Goal: Information Seeking & Learning: Learn about a topic

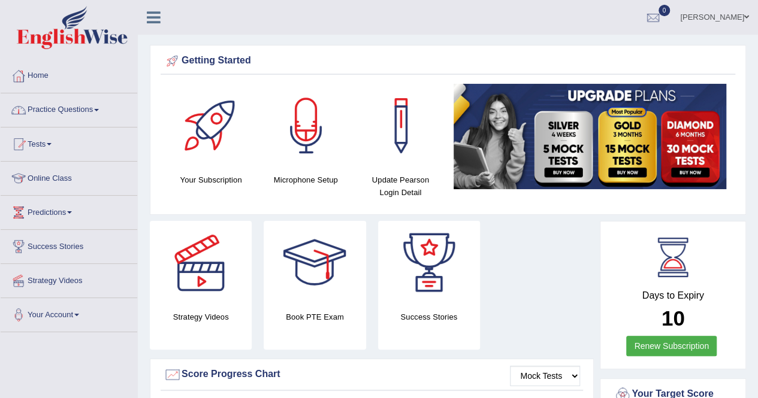
drag, startPoint x: 0, startPoint y: 0, endPoint x: 101, endPoint y: 104, distance: 144.5
click at [101, 104] on link "Practice Questions" at bounding box center [69, 108] width 137 height 30
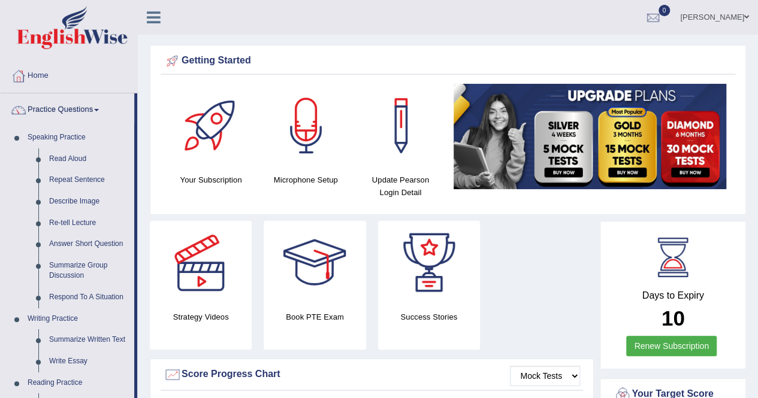
click at [99, 110] on span at bounding box center [96, 110] width 5 height 2
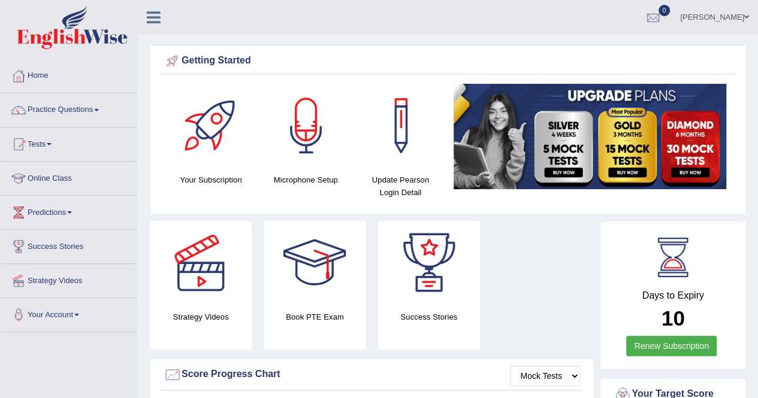
click at [99, 110] on span at bounding box center [96, 110] width 5 height 2
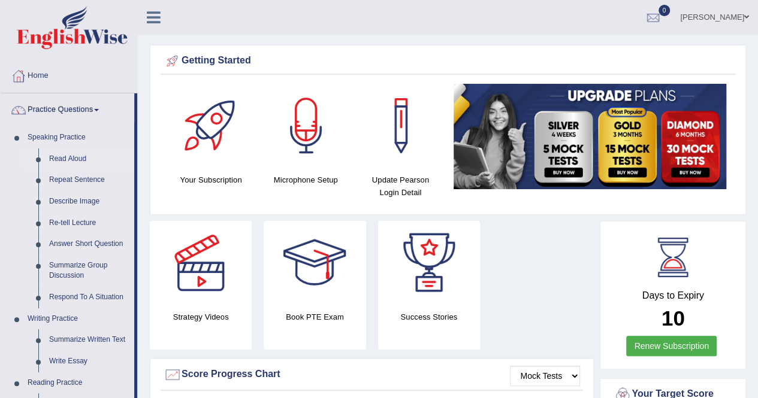
click at [80, 160] on link "Read Aloud" at bounding box center [89, 160] width 90 height 22
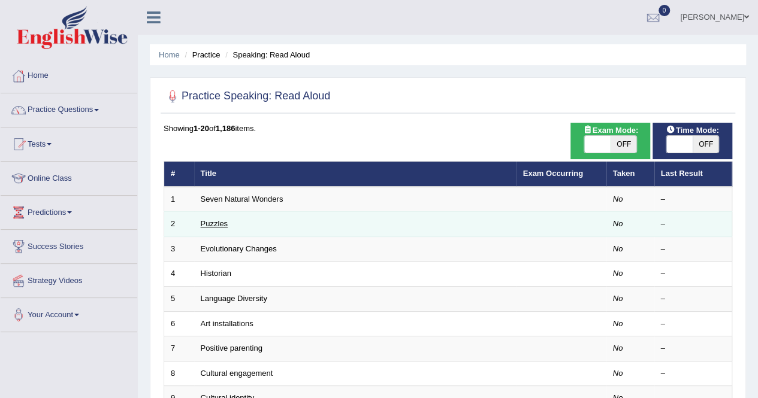
click at [219, 223] on link "Puzzles" at bounding box center [215, 223] width 28 height 9
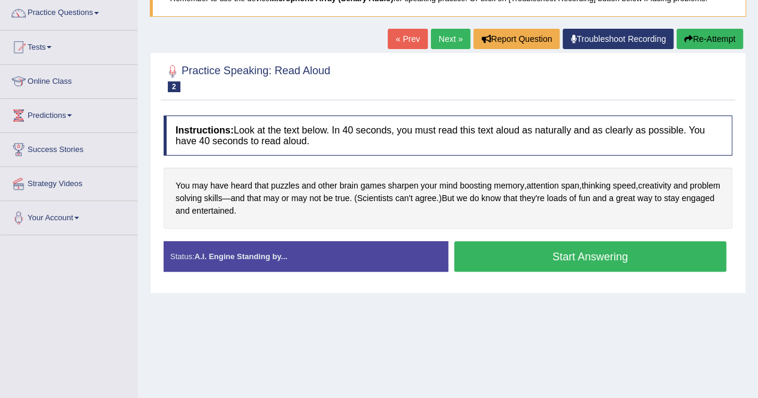
scroll to position [111, 0]
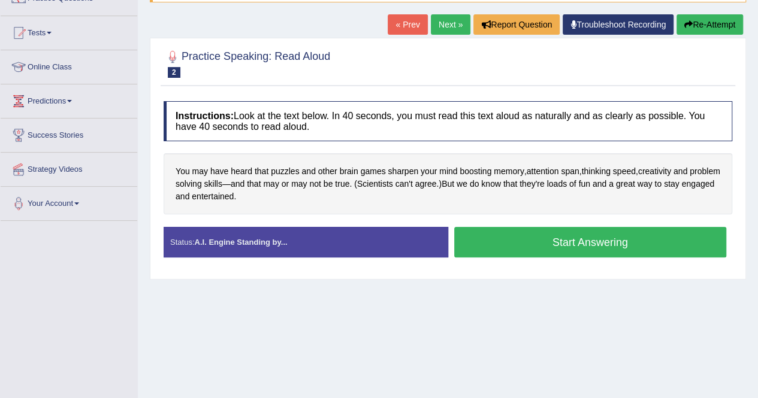
click at [602, 249] on button "Start Answering" at bounding box center [590, 242] width 273 height 31
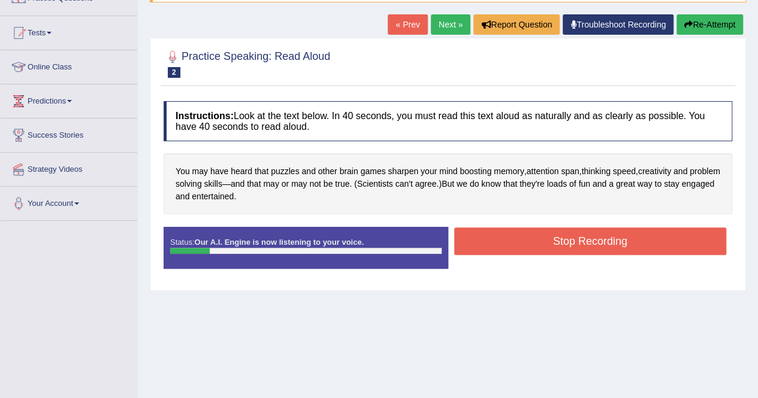
click at [602, 249] on button "Stop Recording" at bounding box center [590, 242] width 273 height 28
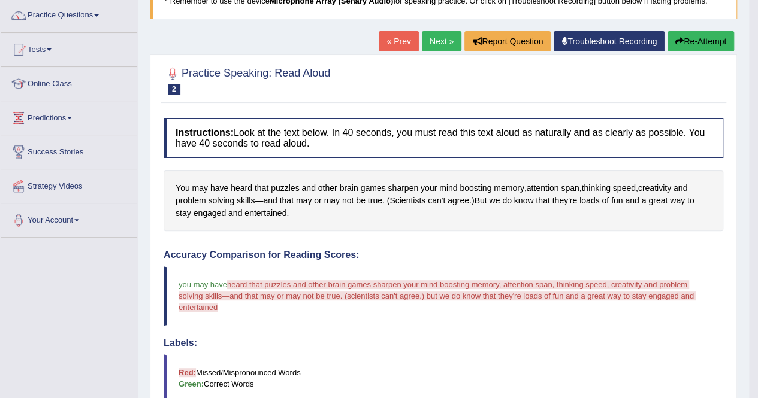
scroll to position [87, 0]
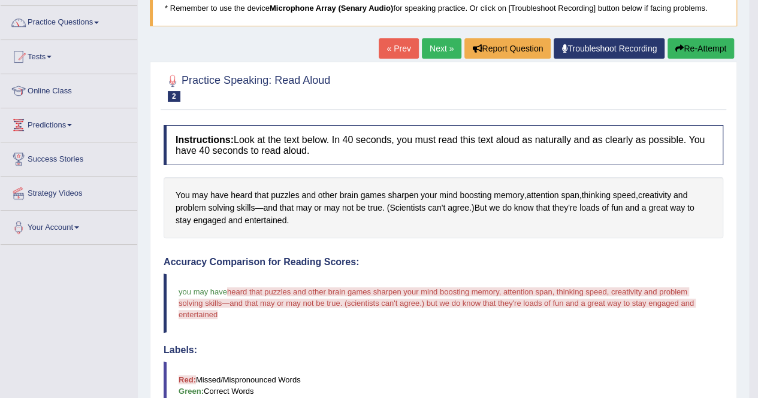
click at [401, 53] on link "« Prev" at bounding box center [399, 48] width 40 height 20
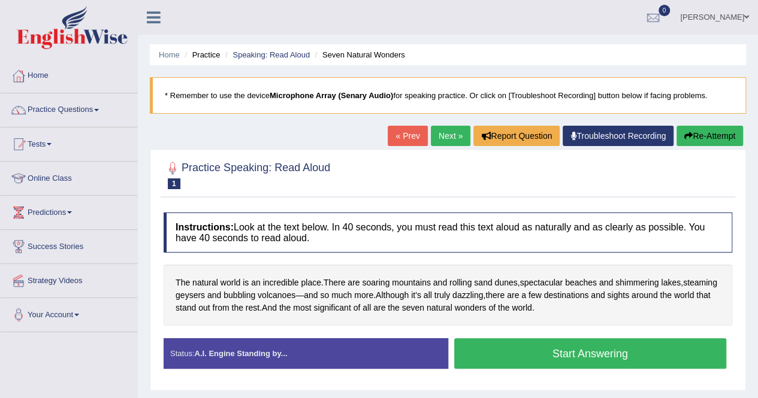
click at [594, 348] on button "Start Answering" at bounding box center [590, 353] width 273 height 31
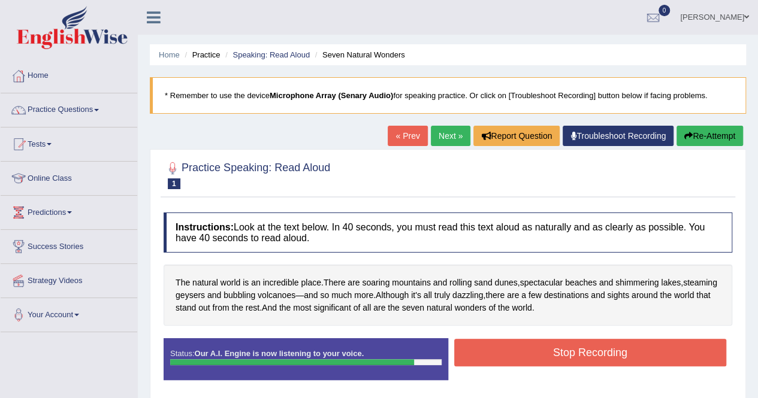
click at [594, 348] on button "Stop Recording" at bounding box center [590, 353] width 273 height 28
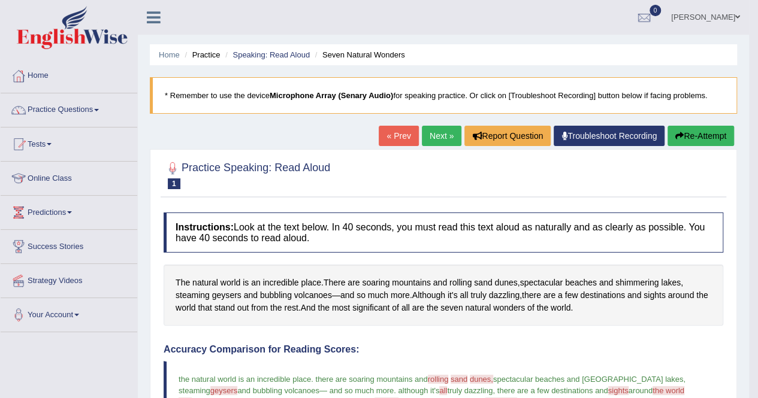
click at [398, 138] on link "« Prev" at bounding box center [399, 136] width 40 height 20
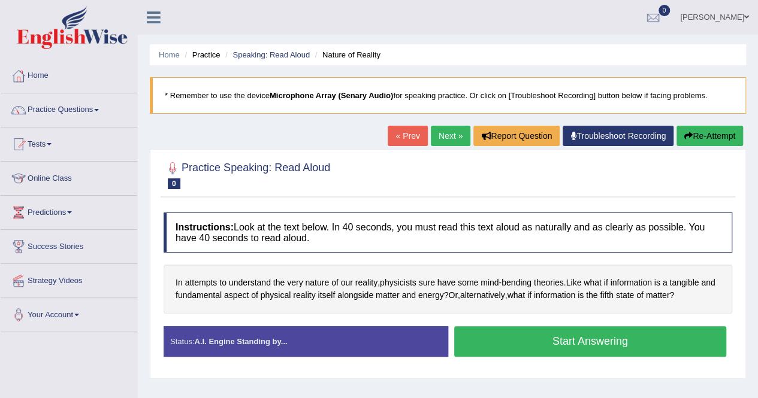
click at [539, 337] on button "Start Answering" at bounding box center [590, 341] width 273 height 31
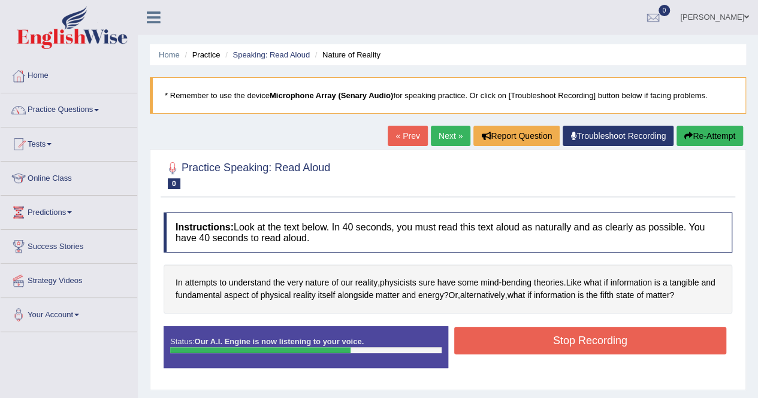
click at [539, 337] on button "Stop Recording" at bounding box center [590, 341] width 273 height 28
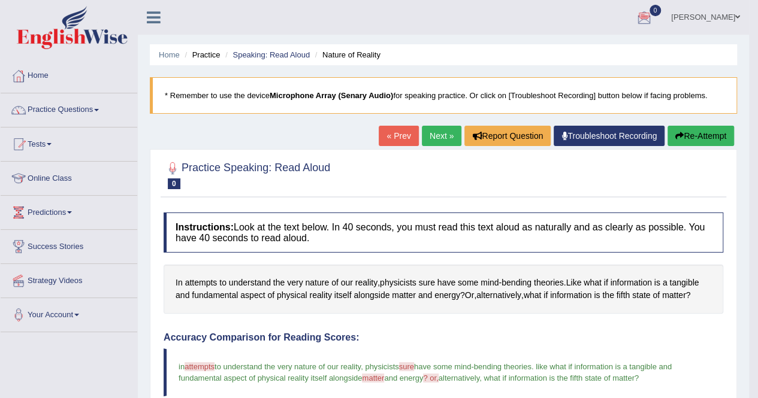
click at [398, 130] on link "« Prev" at bounding box center [399, 136] width 40 height 20
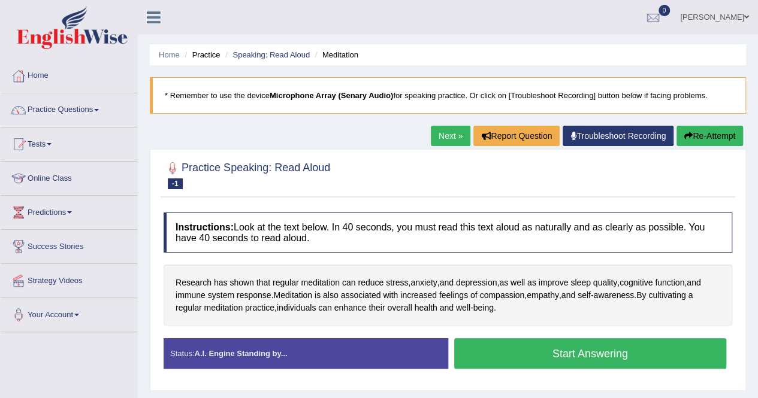
click at [548, 352] on button "Start Answering" at bounding box center [590, 353] width 273 height 31
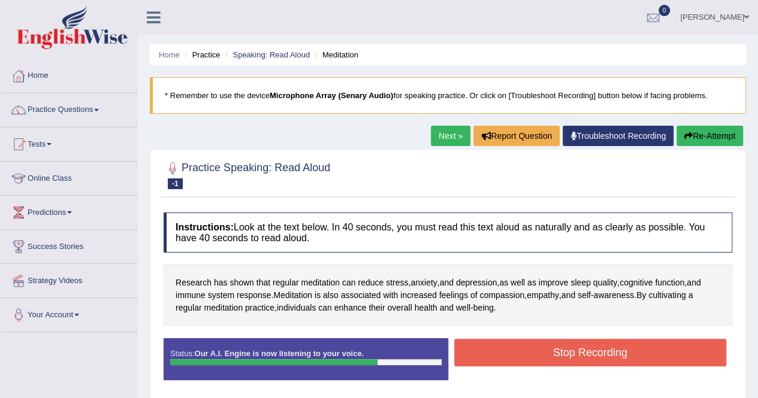
click at [548, 352] on button "Stop Recording" at bounding box center [590, 353] width 273 height 28
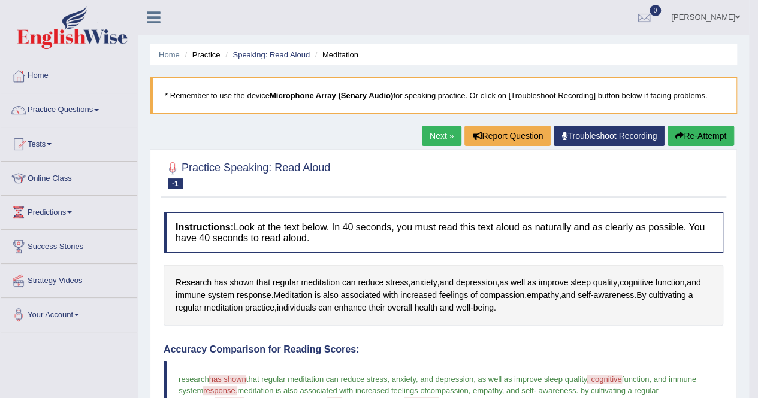
click at [431, 135] on link "Next »" at bounding box center [442, 136] width 40 height 20
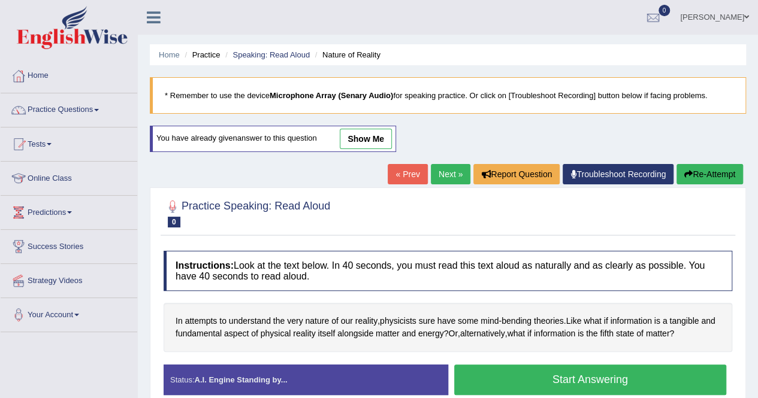
click at [397, 167] on link "« Prev" at bounding box center [408, 174] width 40 height 20
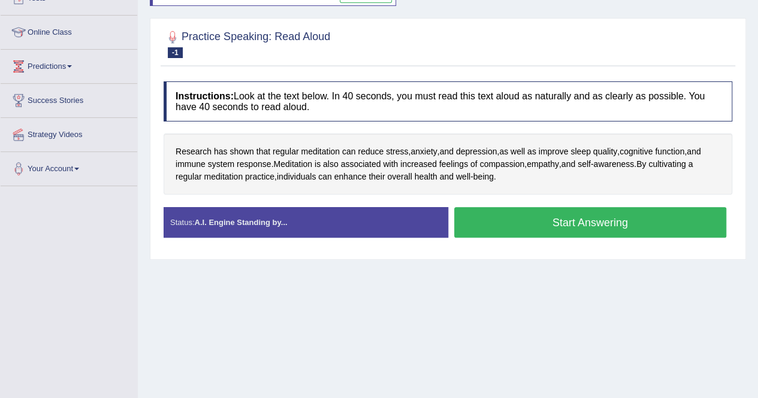
scroll to position [168, 0]
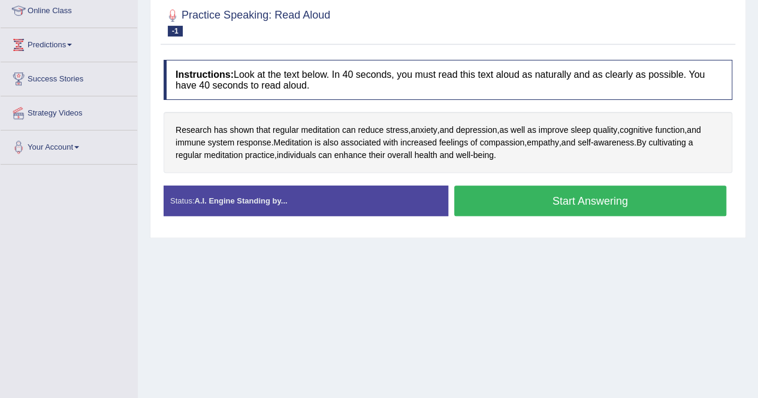
click at [603, 191] on button "Start Answering" at bounding box center [590, 201] width 273 height 31
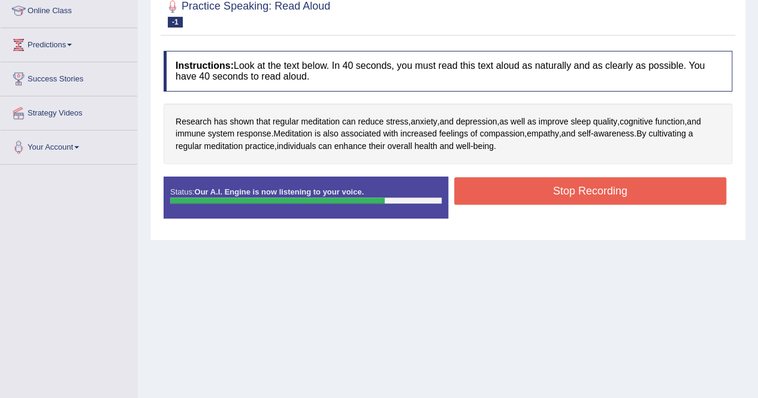
click at [603, 191] on button "Stop Recording" at bounding box center [590, 191] width 273 height 28
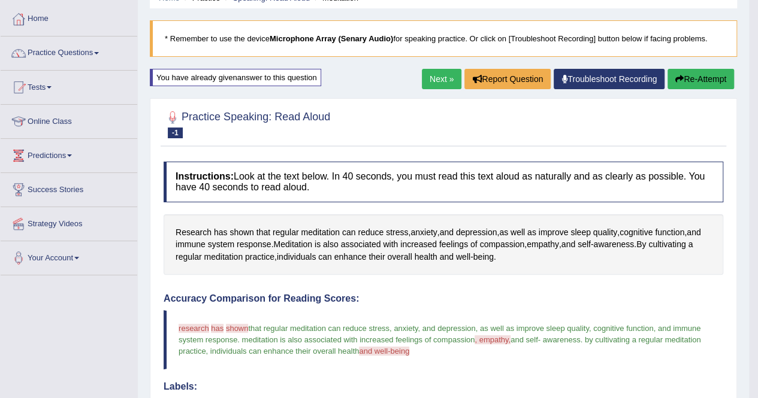
scroll to position [24, 0]
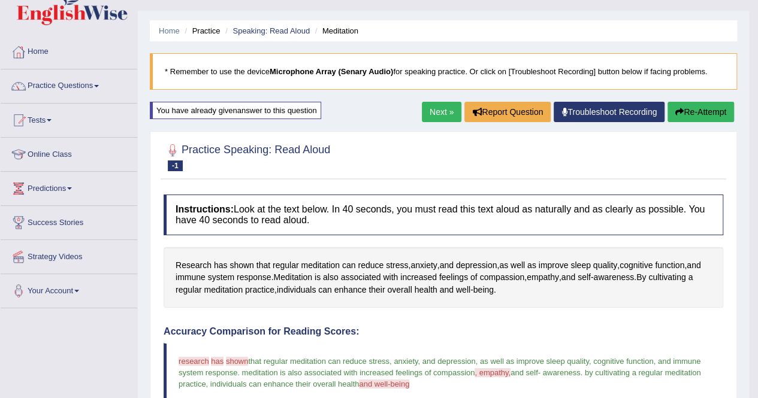
click at [435, 106] on link "Next »" at bounding box center [442, 112] width 40 height 20
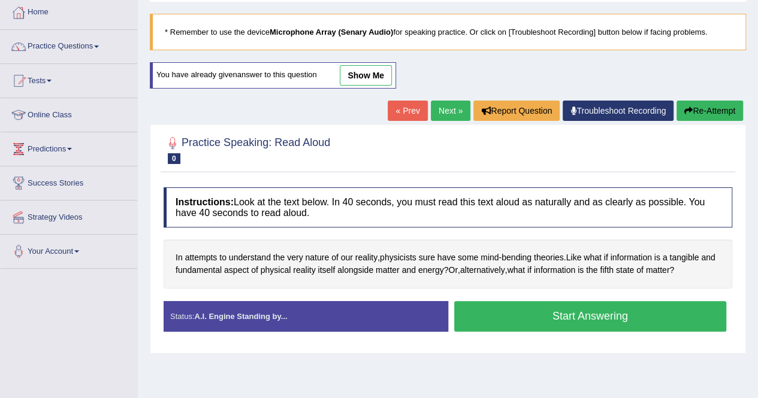
scroll to position [72, 0]
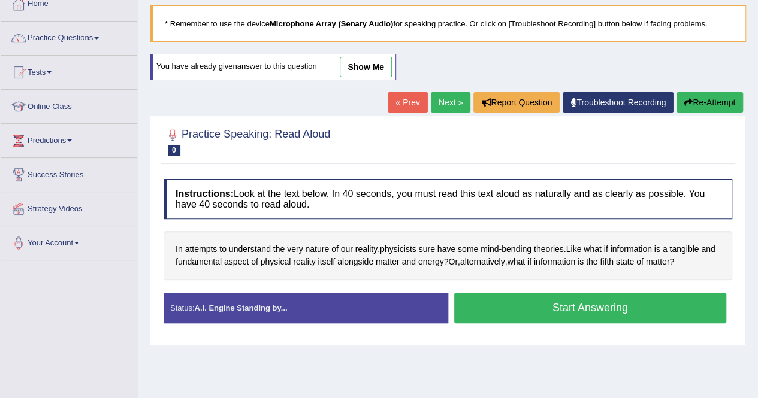
click at [407, 105] on link "« Prev" at bounding box center [408, 102] width 40 height 20
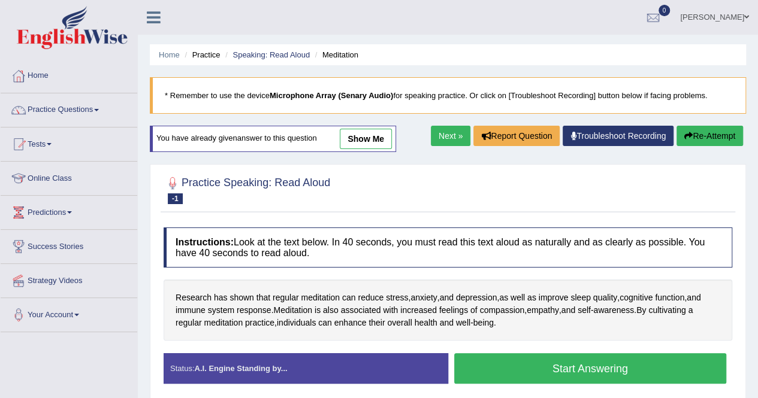
click at [554, 362] on button "Start Answering" at bounding box center [590, 368] width 273 height 31
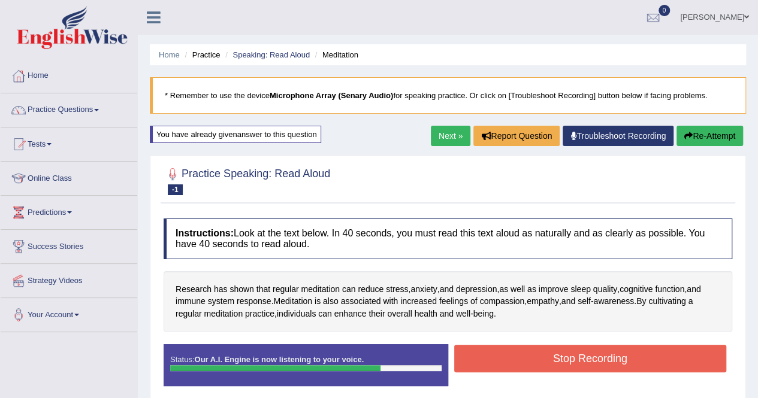
click at [554, 362] on button "Stop Recording" at bounding box center [590, 359] width 273 height 28
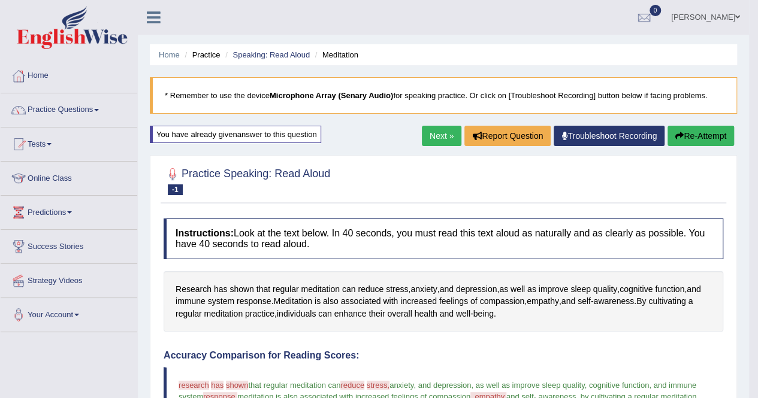
click at [431, 138] on link "Next »" at bounding box center [442, 136] width 40 height 20
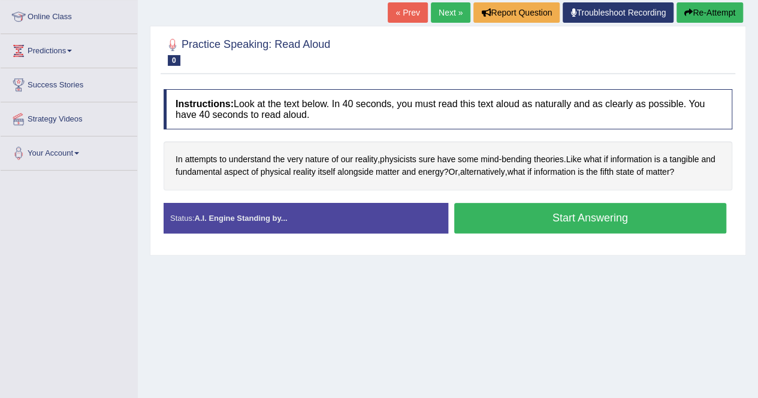
scroll to position [168, 0]
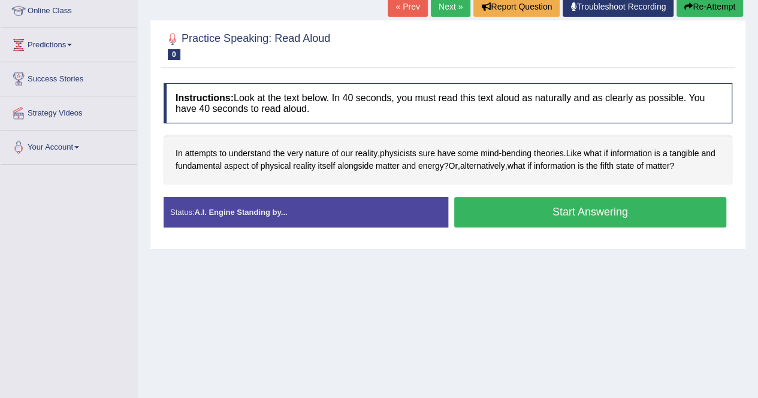
click at [630, 213] on button "Start Answering" at bounding box center [590, 212] width 273 height 31
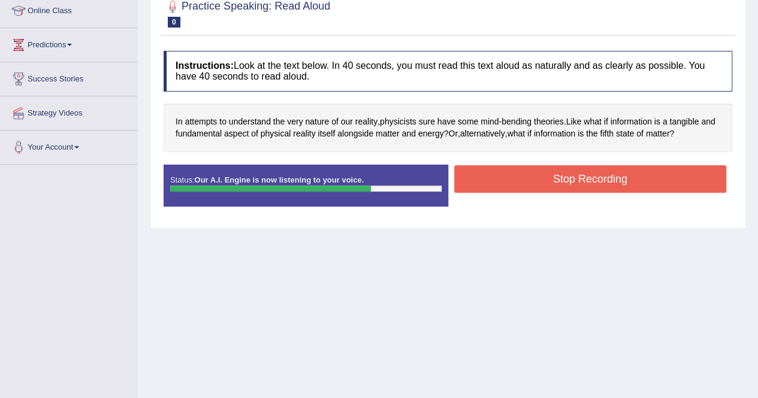
click at [613, 165] on button "Stop Recording" at bounding box center [590, 179] width 273 height 28
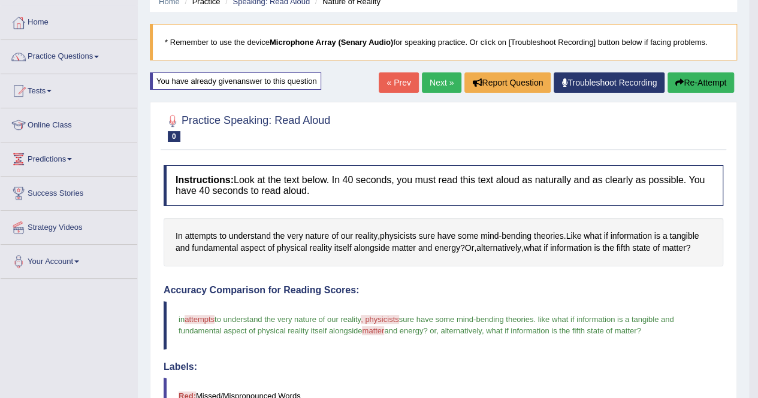
scroll to position [48, 0]
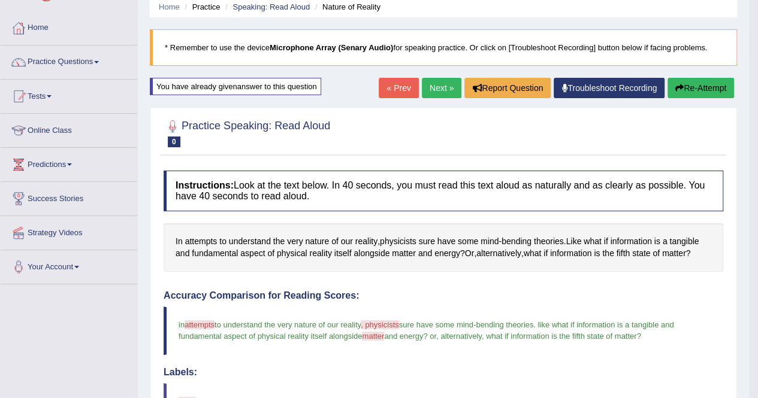
click at [437, 84] on link "Next »" at bounding box center [442, 88] width 40 height 20
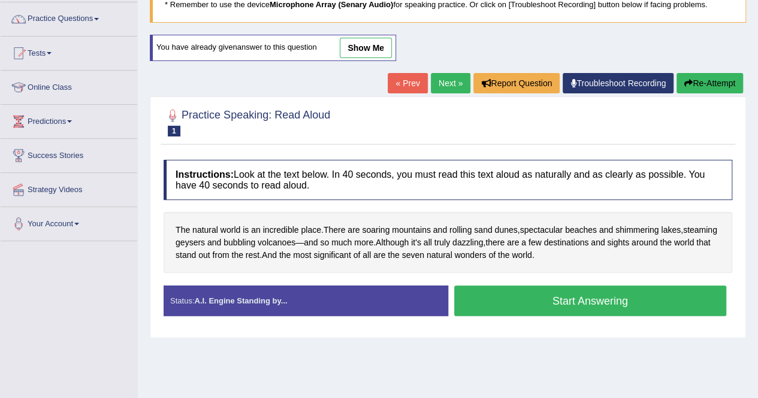
scroll to position [96, 0]
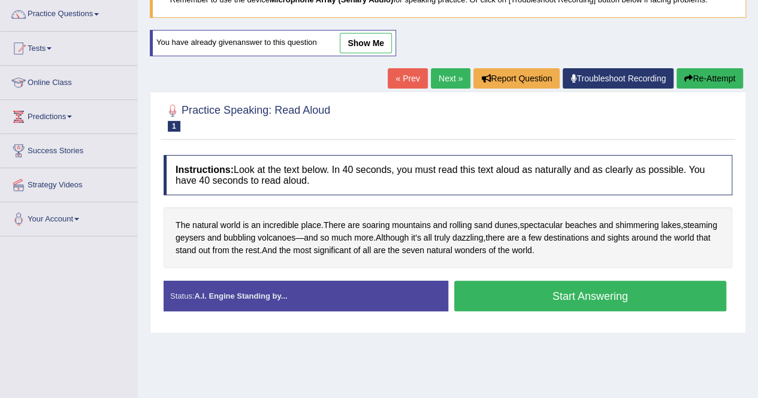
click at [604, 294] on button "Start Answering" at bounding box center [590, 296] width 273 height 31
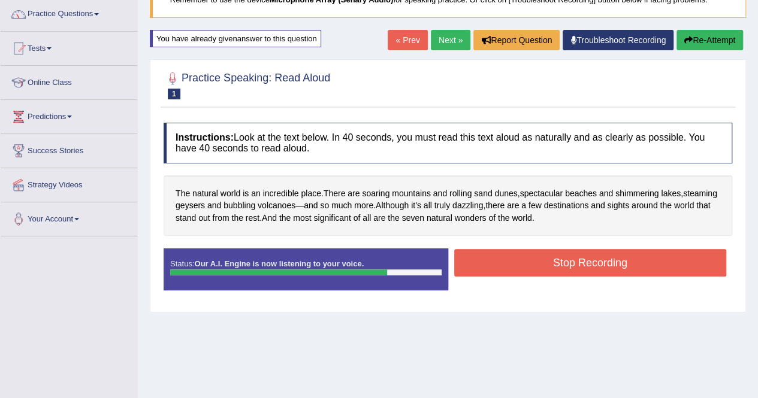
click at [580, 261] on button "Stop Recording" at bounding box center [590, 263] width 273 height 28
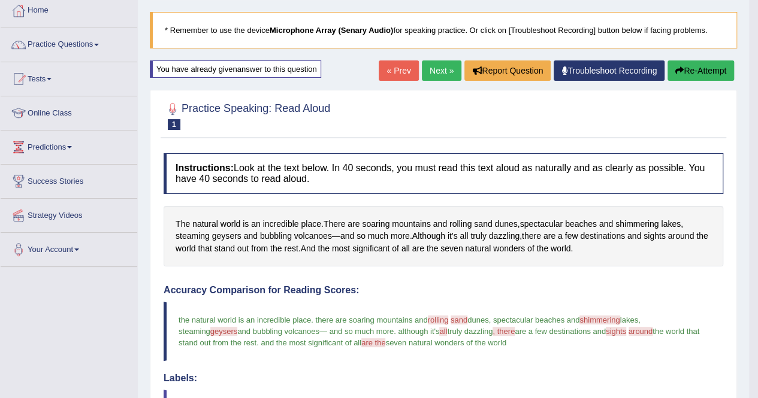
scroll to position [48, 0]
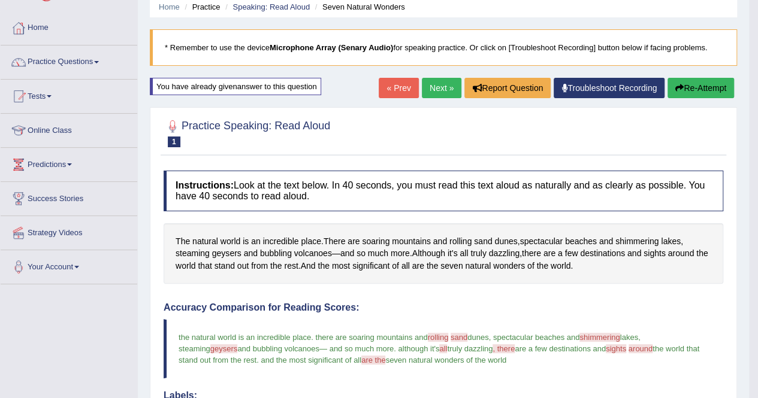
click at [436, 87] on link "Next »" at bounding box center [442, 88] width 40 height 20
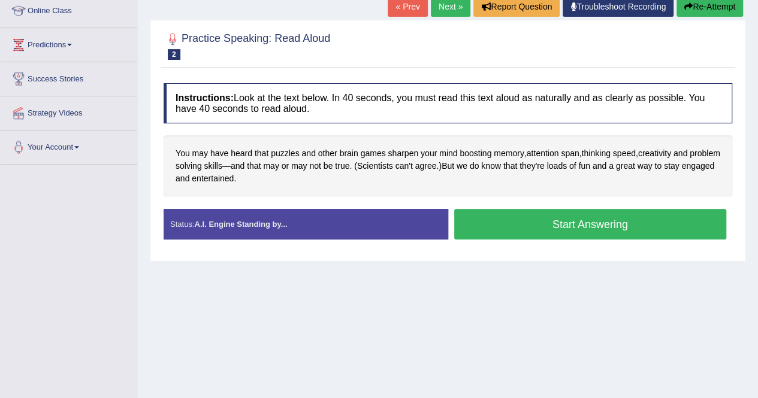
scroll to position [134, 0]
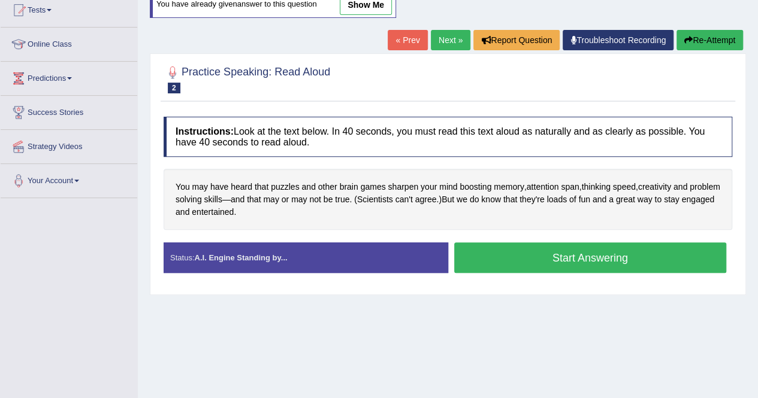
click at [618, 253] on button "Start Answering" at bounding box center [590, 258] width 273 height 31
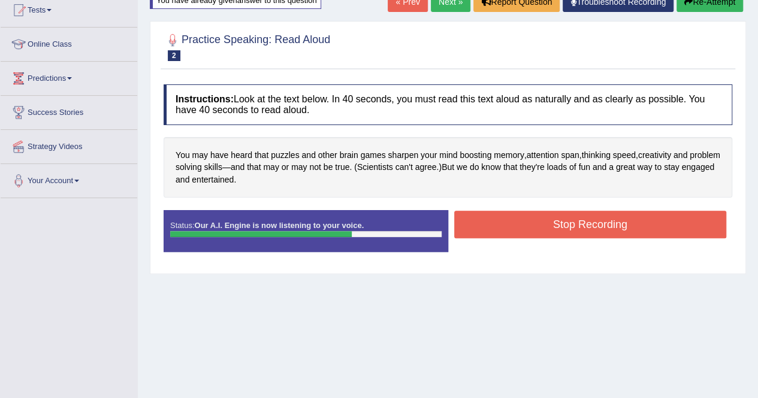
click at [610, 214] on button "Stop Recording" at bounding box center [590, 225] width 273 height 28
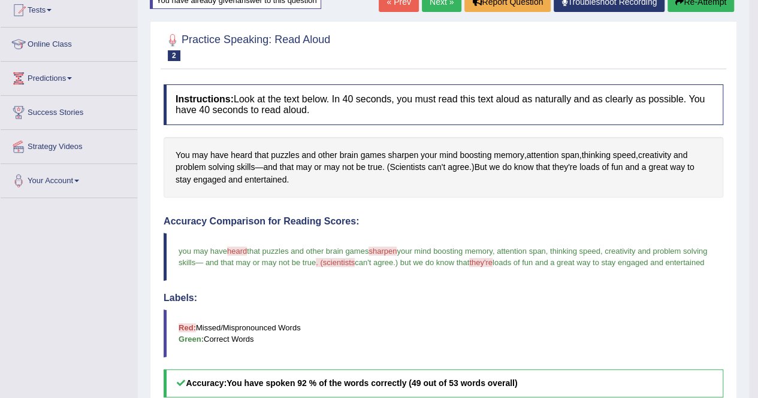
click at [756, 6] on body "Toggle navigation Home Practice Questions Speaking Practice Read Aloud Repeat S…" at bounding box center [379, 65] width 758 height 398
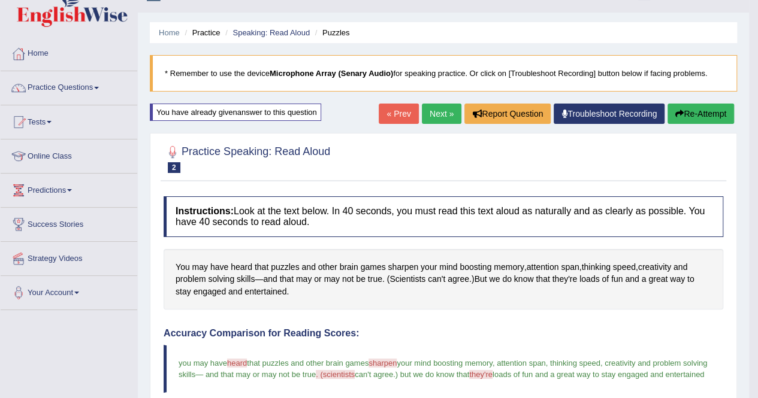
scroll to position [14, 0]
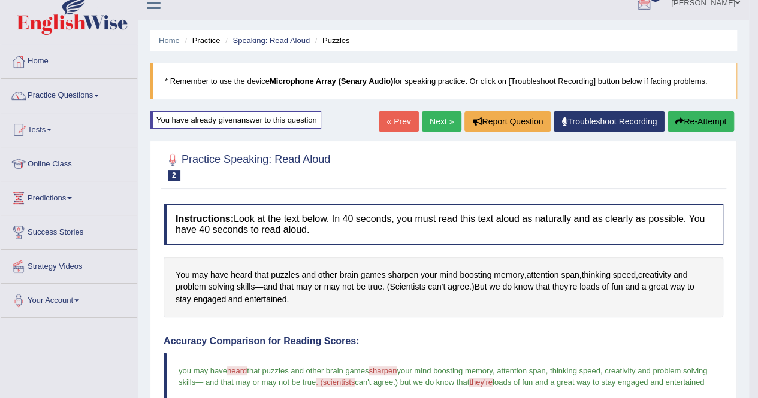
click at [437, 120] on link "Next »" at bounding box center [442, 121] width 40 height 20
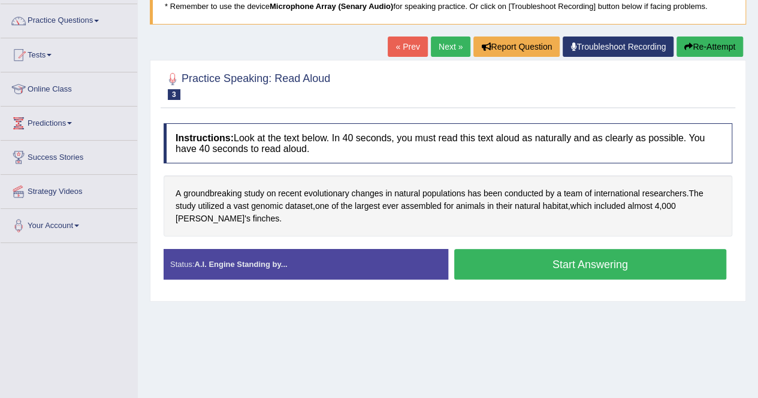
scroll to position [96, 0]
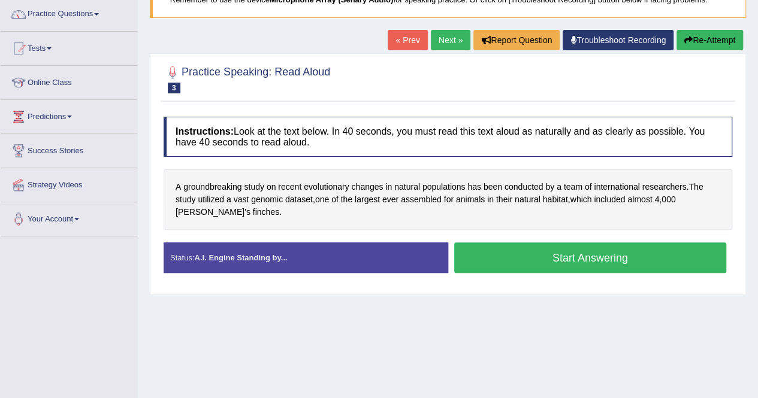
click at [504, 257] on button "Start Answering" at bounding box center [590, 258] width 273 height 31
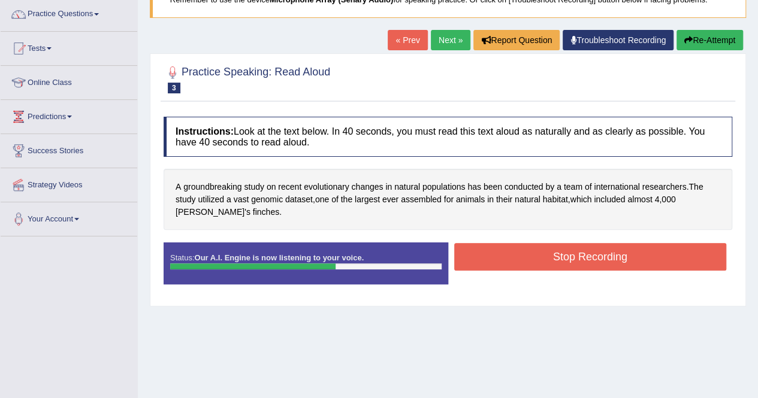
click at [504, 257] on button "Stop Recording" at bounding box center [590, 257] width 273 height 28
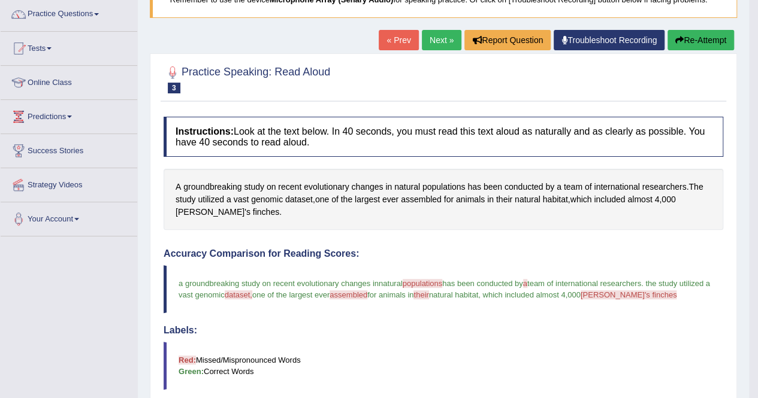
click at [441, 33] on link "Next »" at bounding box center [442, 40] width 40 height 20
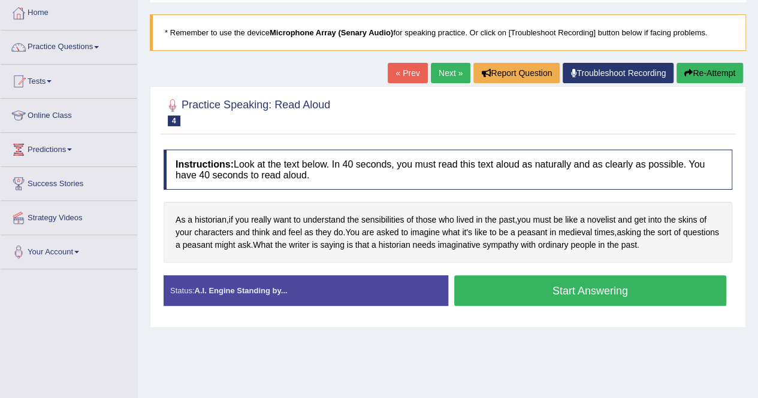
scroll to position [72, 0]
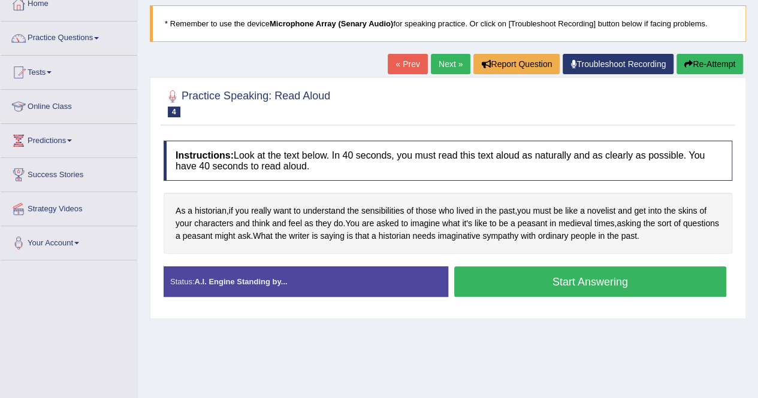
click at [412, 57] on link "« Prev" at bounding box center [408, 64] width 40 height 20
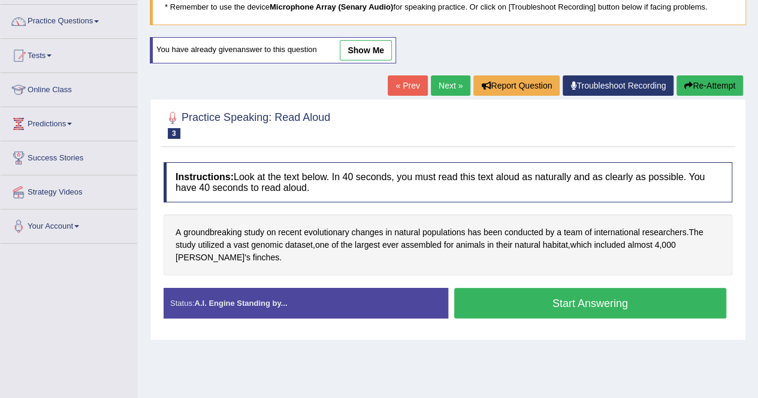
scroll to position [120, 0]
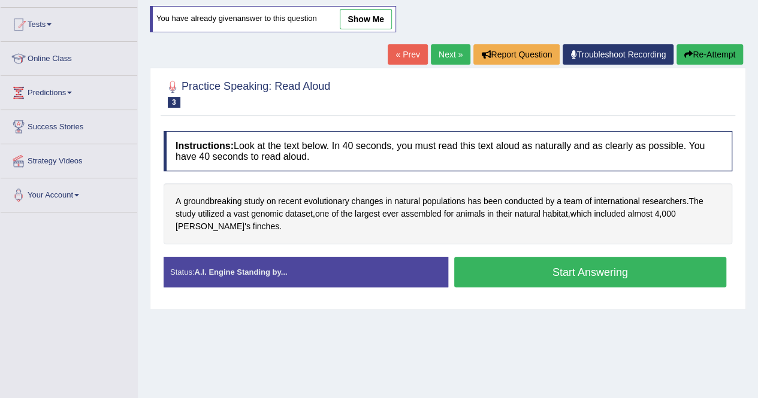
click at [672, 284] on button "Start Answering" at bounding box center [590, 272] width 273 height 31
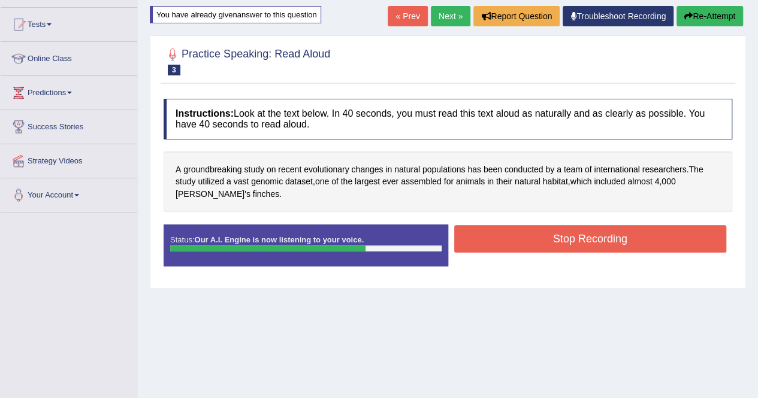
click at [606, 240] on button "Stop Recording" at bounding box center [590, 239] width 273 height 28
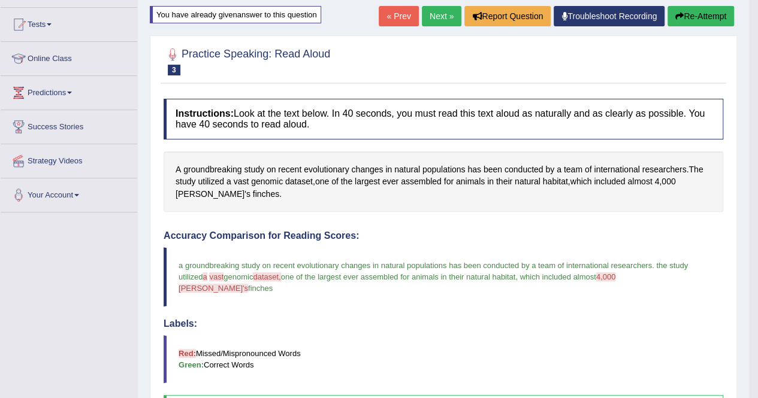
click at [429, 21] on link "Next »" at bounding box center [442, 16] width 40 height 20
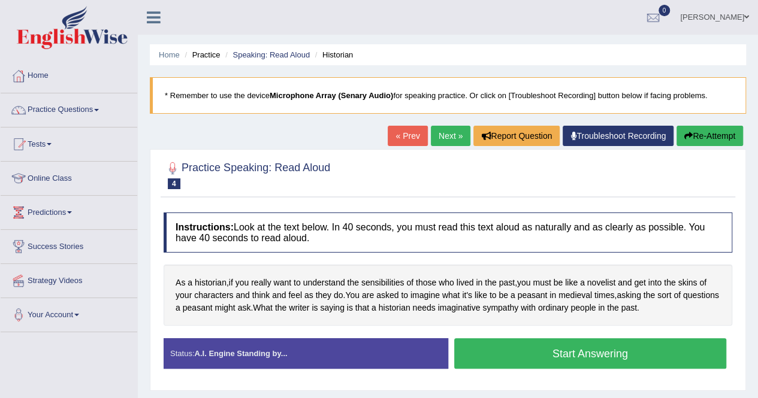
click at [406, 138] on link "« Prev" at bounding box center [408, 136] width 40 height 20
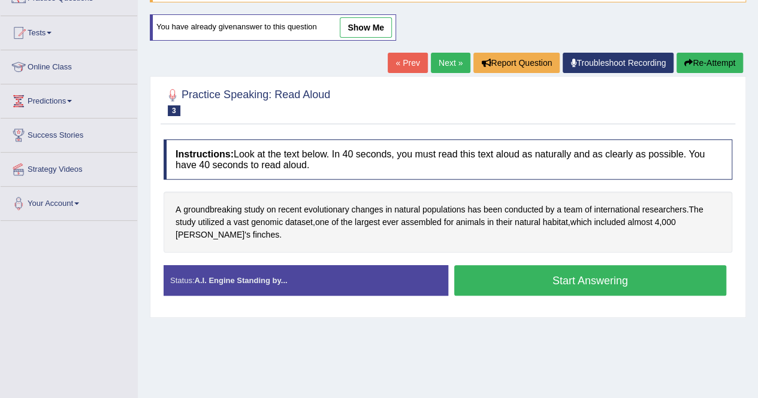
scroll to position [120, 0]
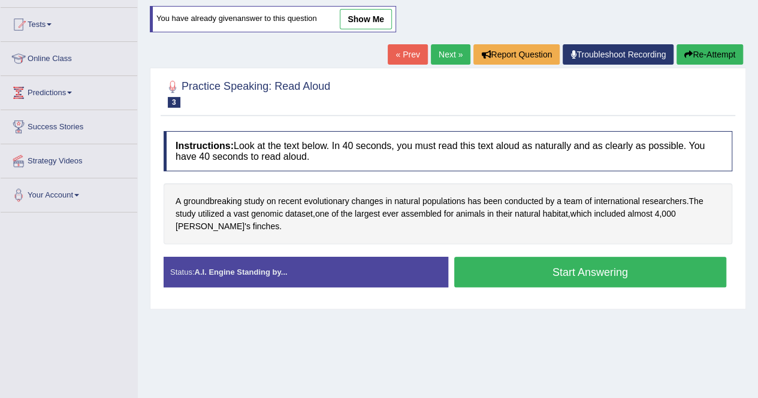
click at [593, 268] on button "Start Answering" at bounding box center [590, 272] width 273 height 31
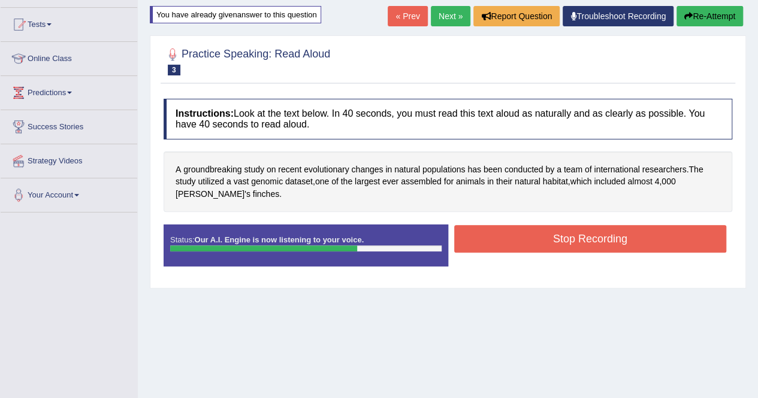
click at [577, 222] on div "Instructions: Look at the text below. In 40 seconds, you must read this text al…" at bounding box center [448, 187] width 574 height 189
click at [577, 234] on button "Stop Recording" at bounding box center [590, 239] width 273 height 28
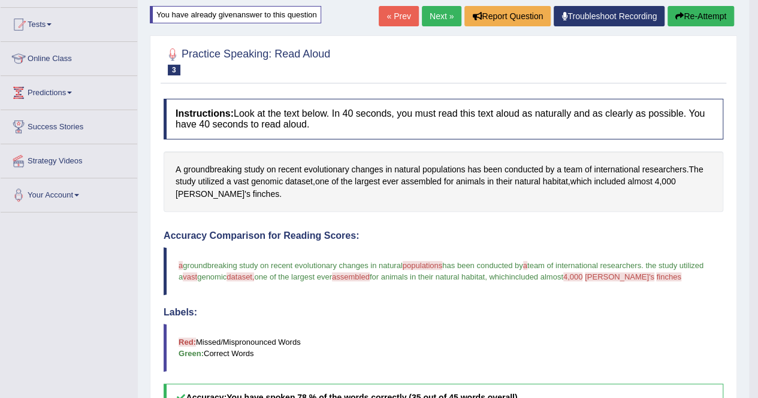
click at [435, 7] on link "Next »" at bounding box center [442, 16] width 40 height 20
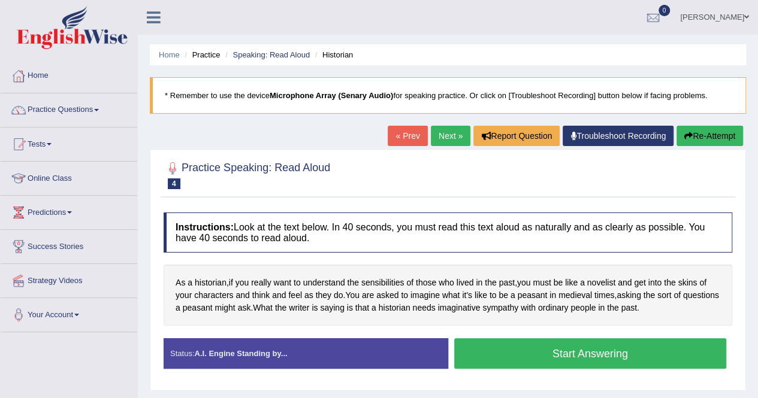
click at [403, 144] on link "« Prev" at bounding box center [408, 136] width 40 height 20
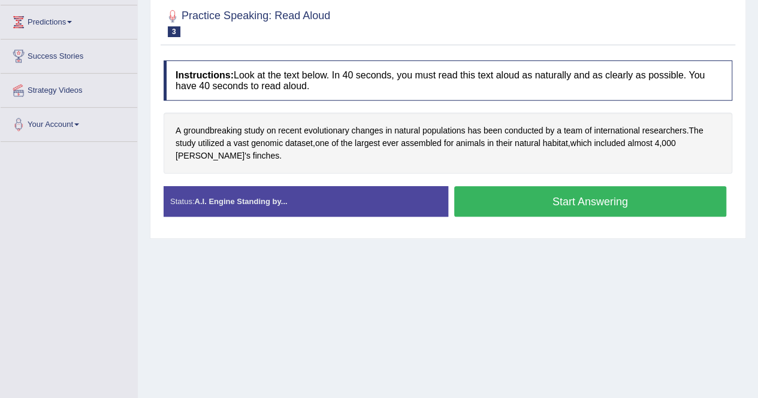
scroll to position [192, 0]
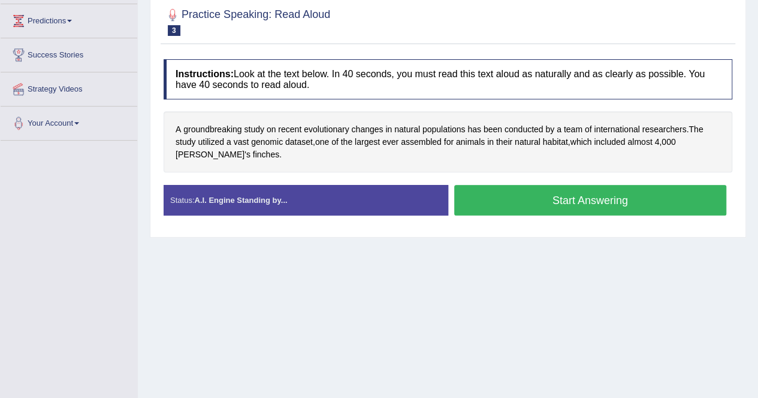
click at [605, 195] on button "Start Answering" at bounding box center [590, 200] width 273 height 31
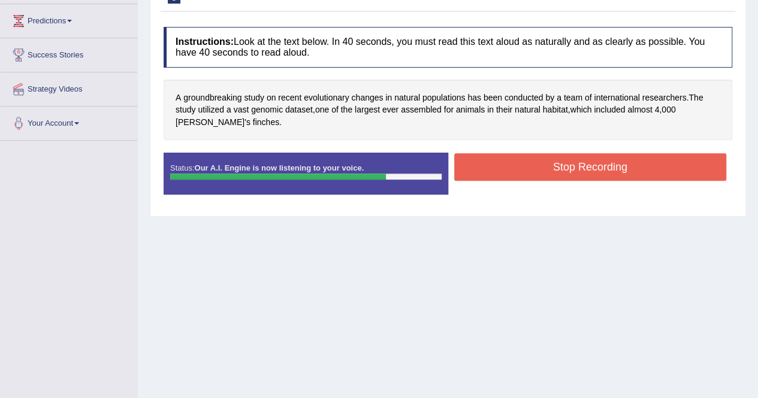
click at [583, 162] on button "Stop Recording" at bounding box center [590, 167] width 273 height 28
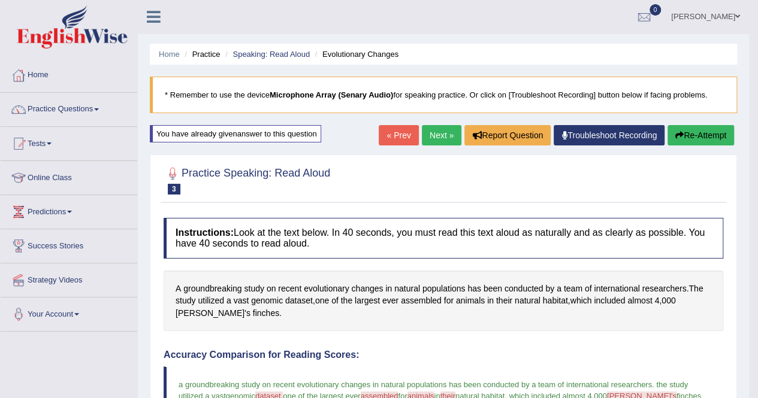
scroll to position [0, 0]
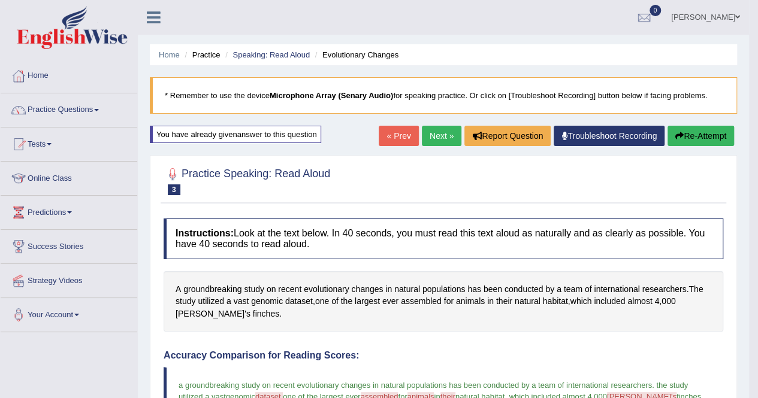
click at [446, 134] on link "Next »" at bounding box center [442, 136] width 40 height 20
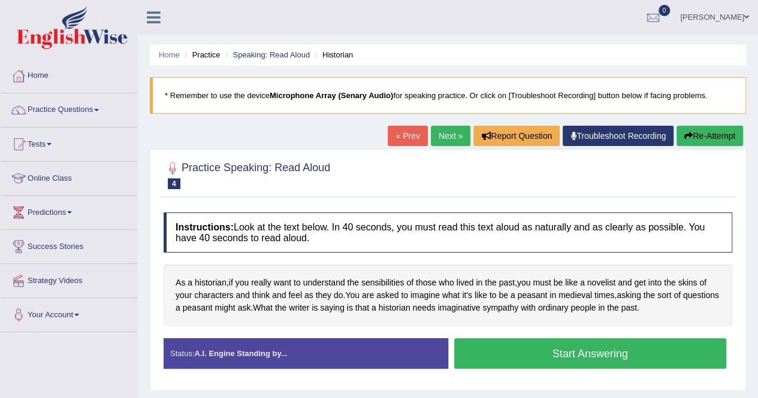
click at [416, 123] on div "Home Practice Speaking: Read Aloud Historian * Remember to use the device Micro…" at bounding box center [448, 299] width 620 height 599
click at [410, 134] on link "« Prev" at bounding box center [408, 136] width 40 height 20
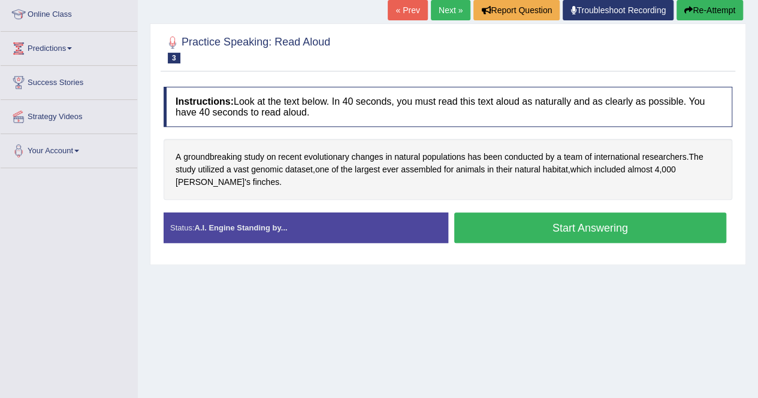
scroll to position [168, 0]
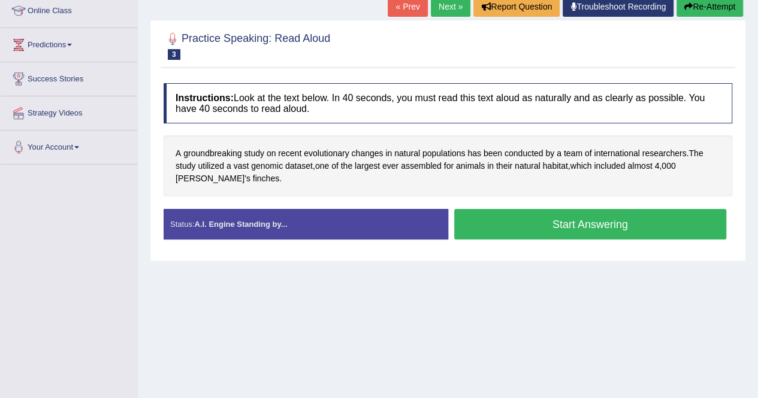
click at [606, 222] on button "Start Answering" at bounding box center [590, 224] width 273 height 31
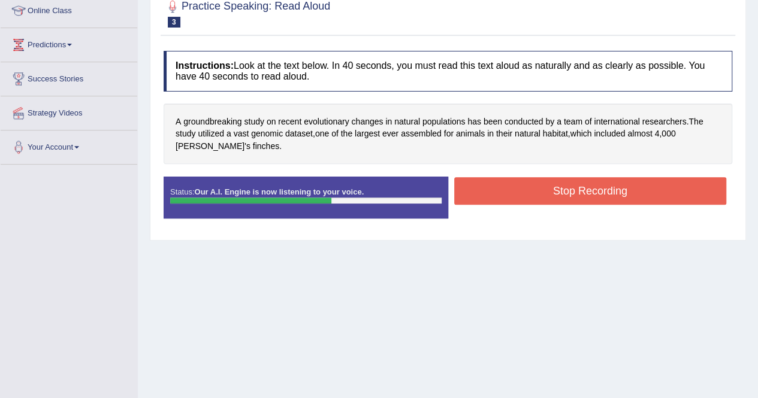
click at [573, 187] on button "Stop Recording" at bounding box center [590, 191] width 273 height 28
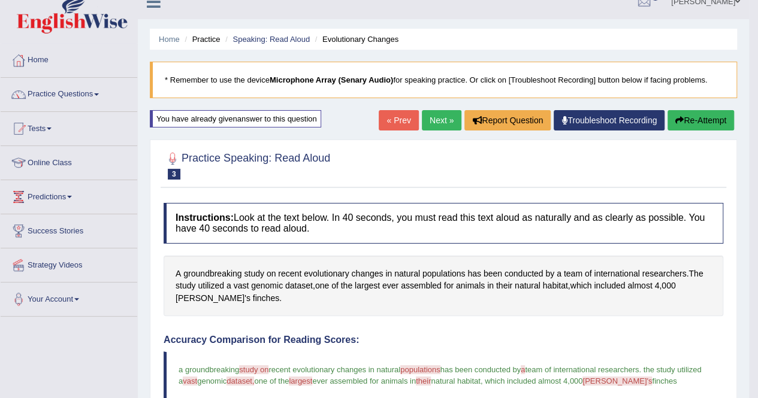
scroll to position [0, 0]
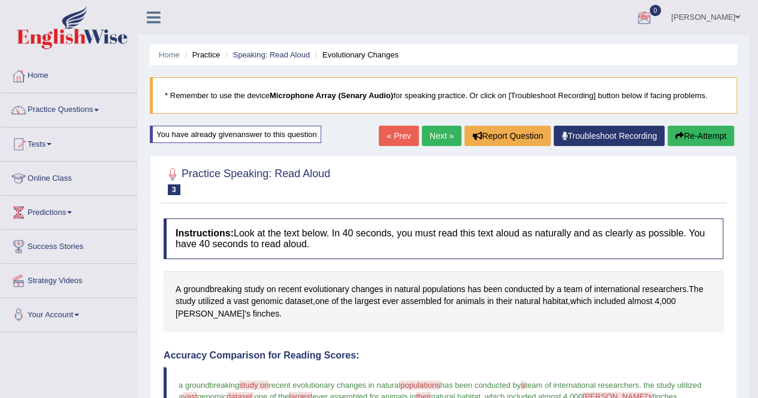
click at [438, 141] on link "Next »" at bounding box center [442, 136] width 40 height 20
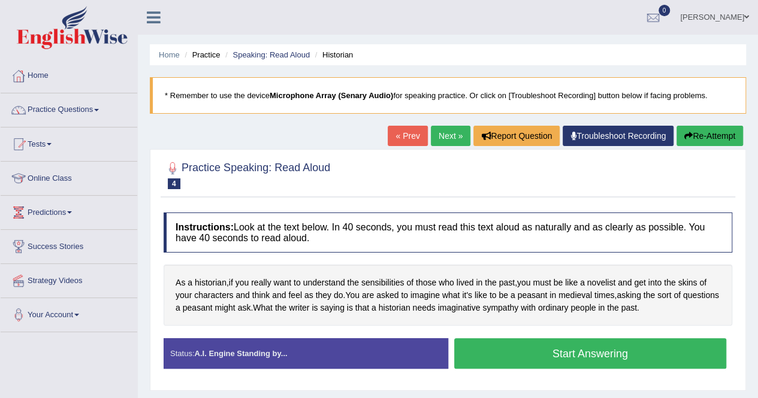
click at [416, 139] on link "« Prev" at bounding box center [408, 136] width 40 height 20
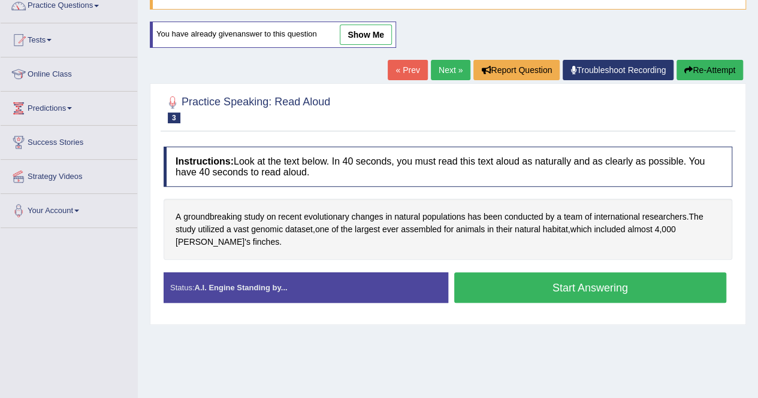
scroll to position [120, 0]
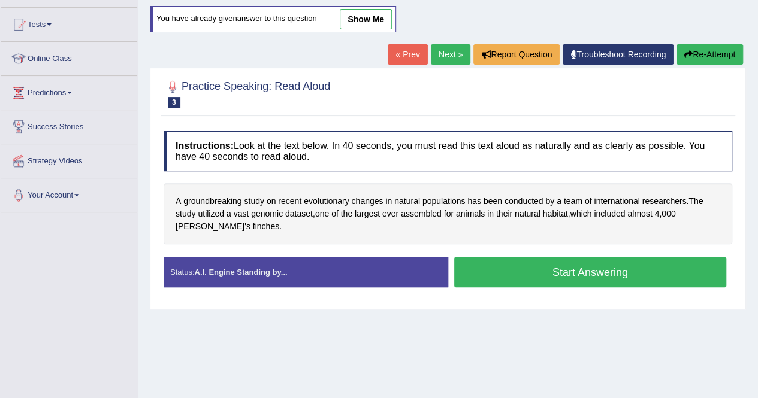
click at [601, 274] on button "Start Answering" at bounding box center [590, 272] width 273 height 31
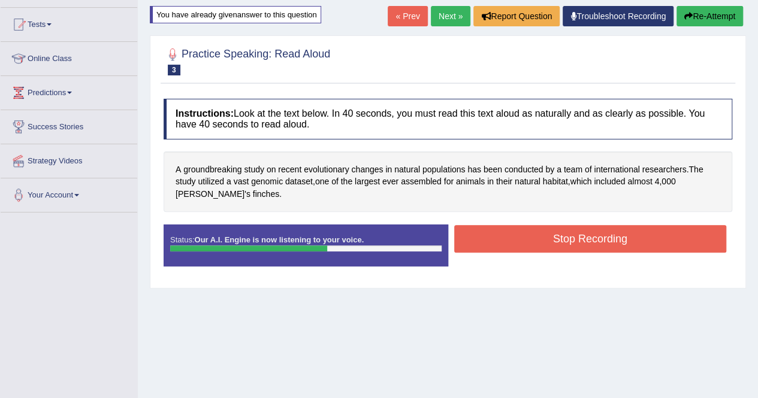
click at [583, 243] on button "Stop Recording" at bounding box center [590, 239] width 273 height 28
